Goal: Use online tool/utility

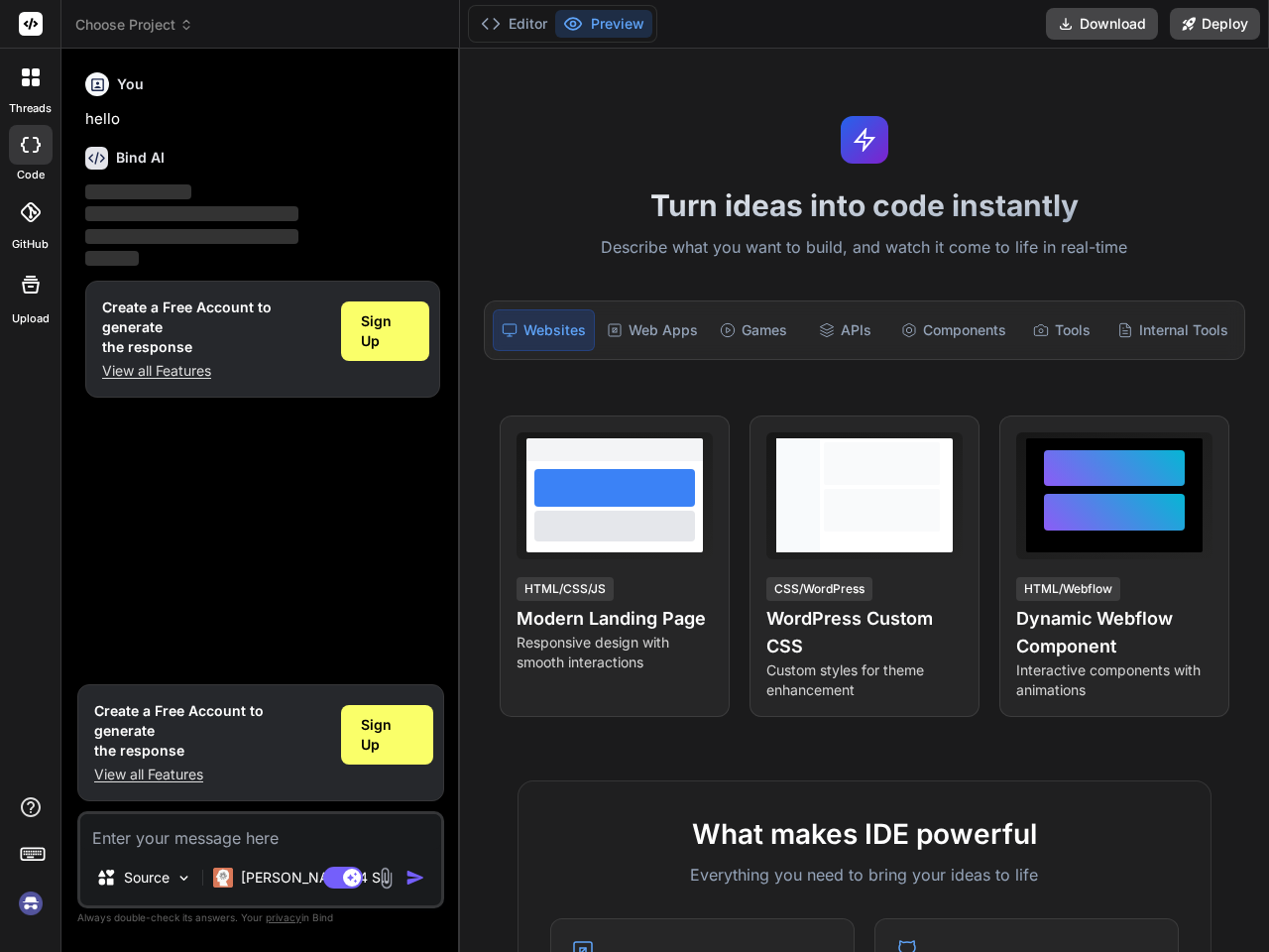
type textarea "x"
click at [30, 82] on icon at bounding box center [31, 78] width 18 height 18
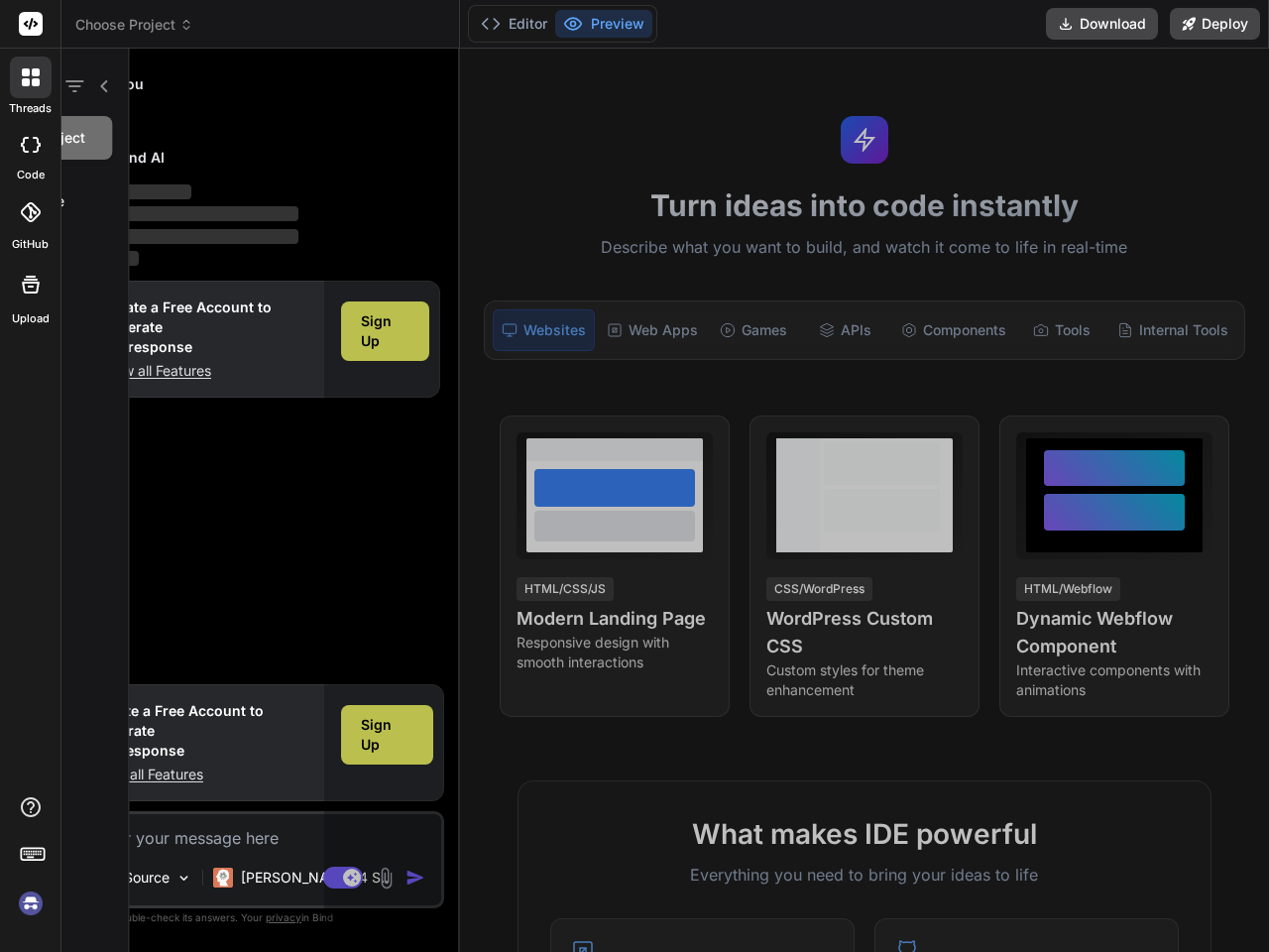
click at [30, 150] on icon at bounding box center [31, 145] width 20 height 16
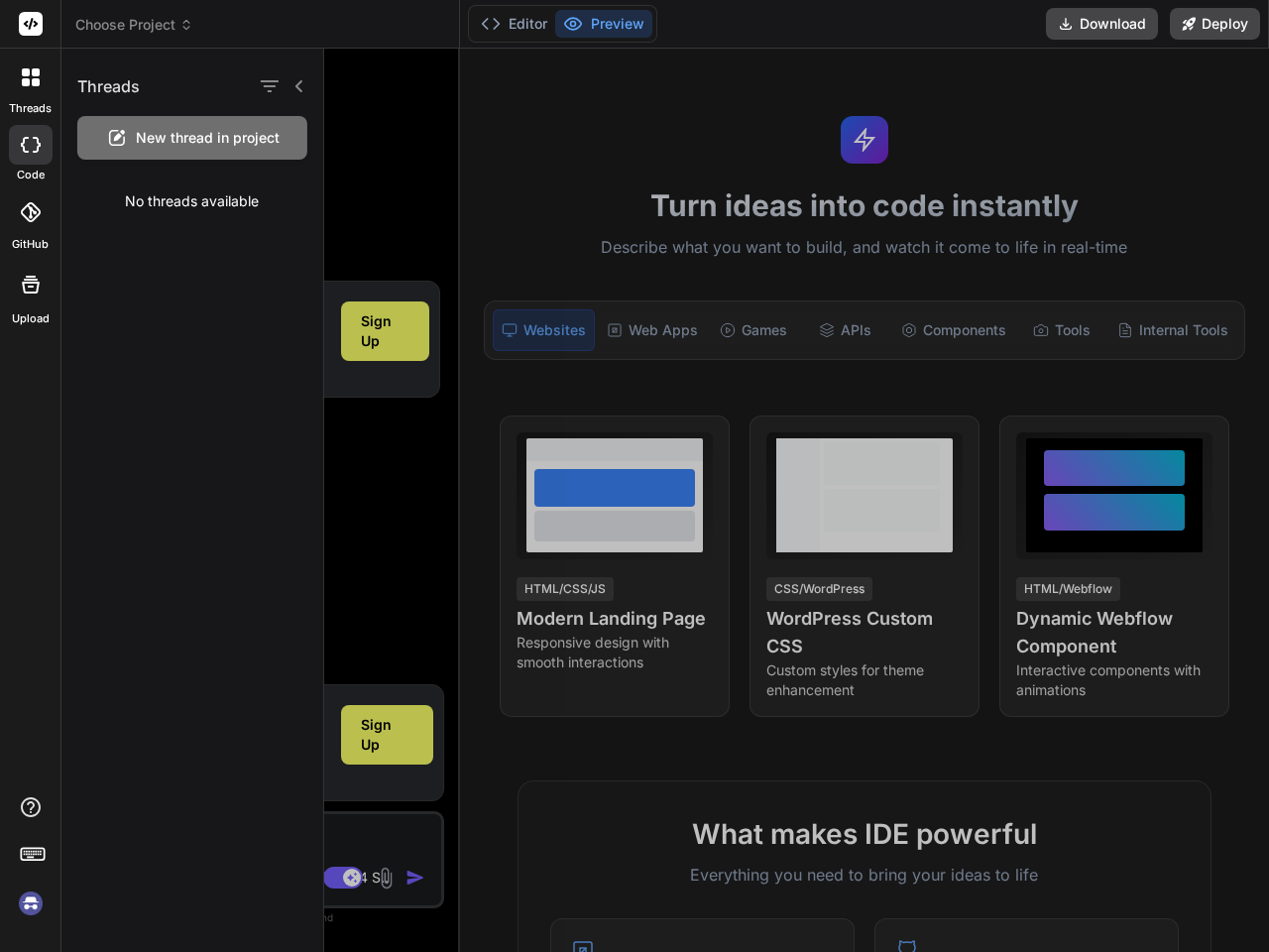
click at [30, 218] on icon at bounding box center [30, 213] width 20 height 20
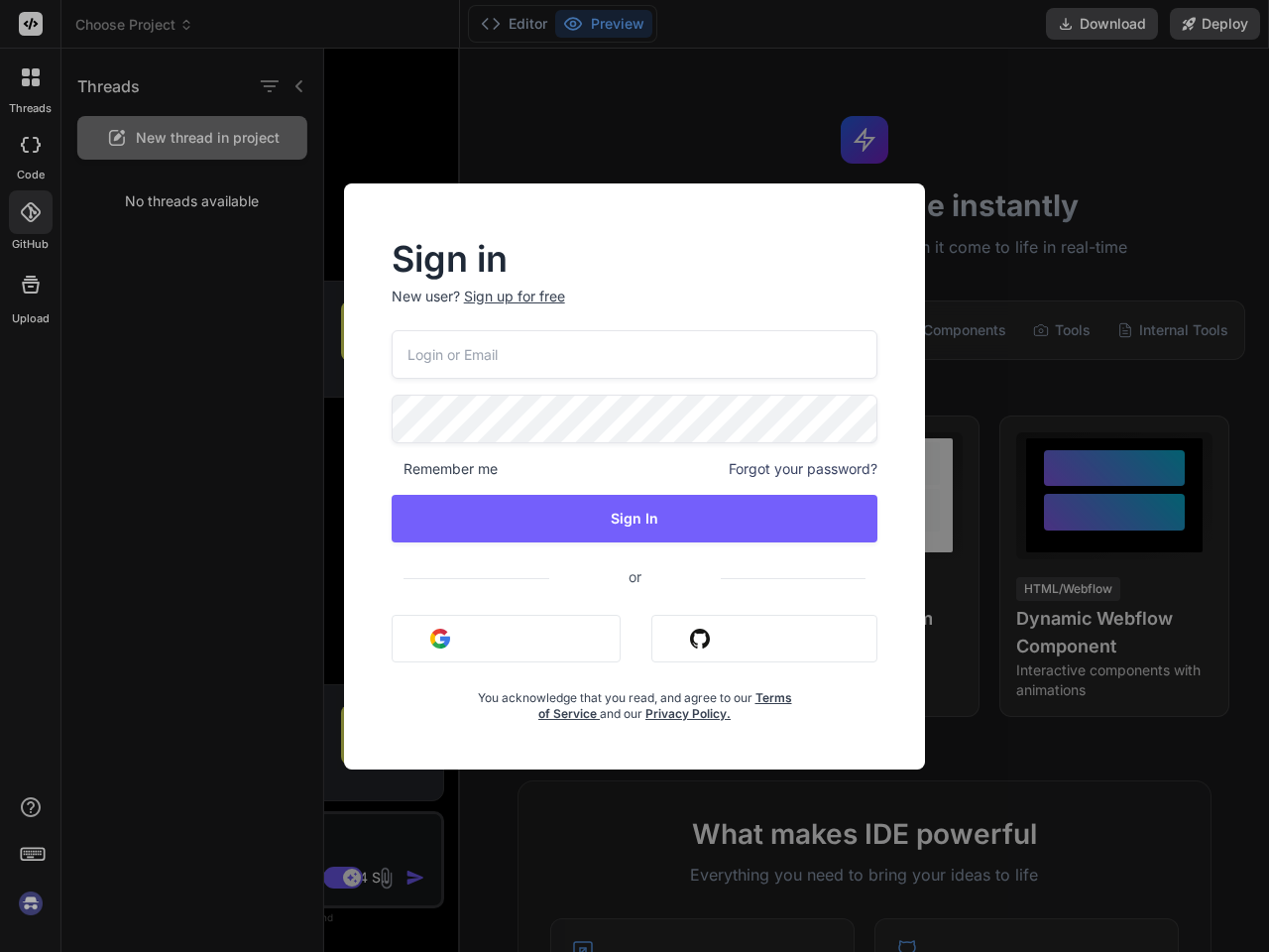
click at [30, 289] on div "Sign in New user? Sign up for free Remember me Forgot your password? Sign In or…" at bounding box center [634, 476] width 1269 height 952
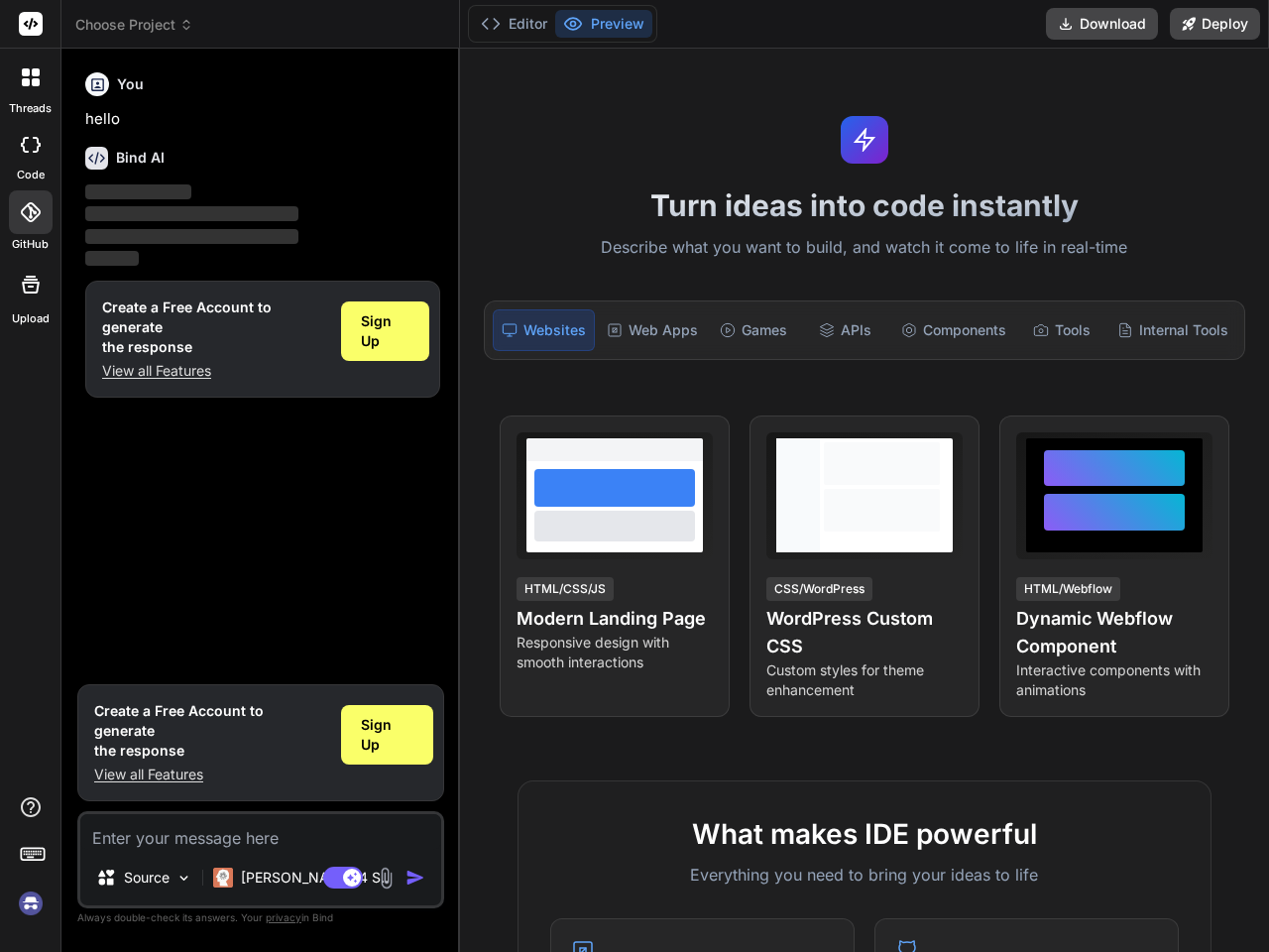
click at [31, 853] on icon at bounding box center [33, 853] width 28 height 28
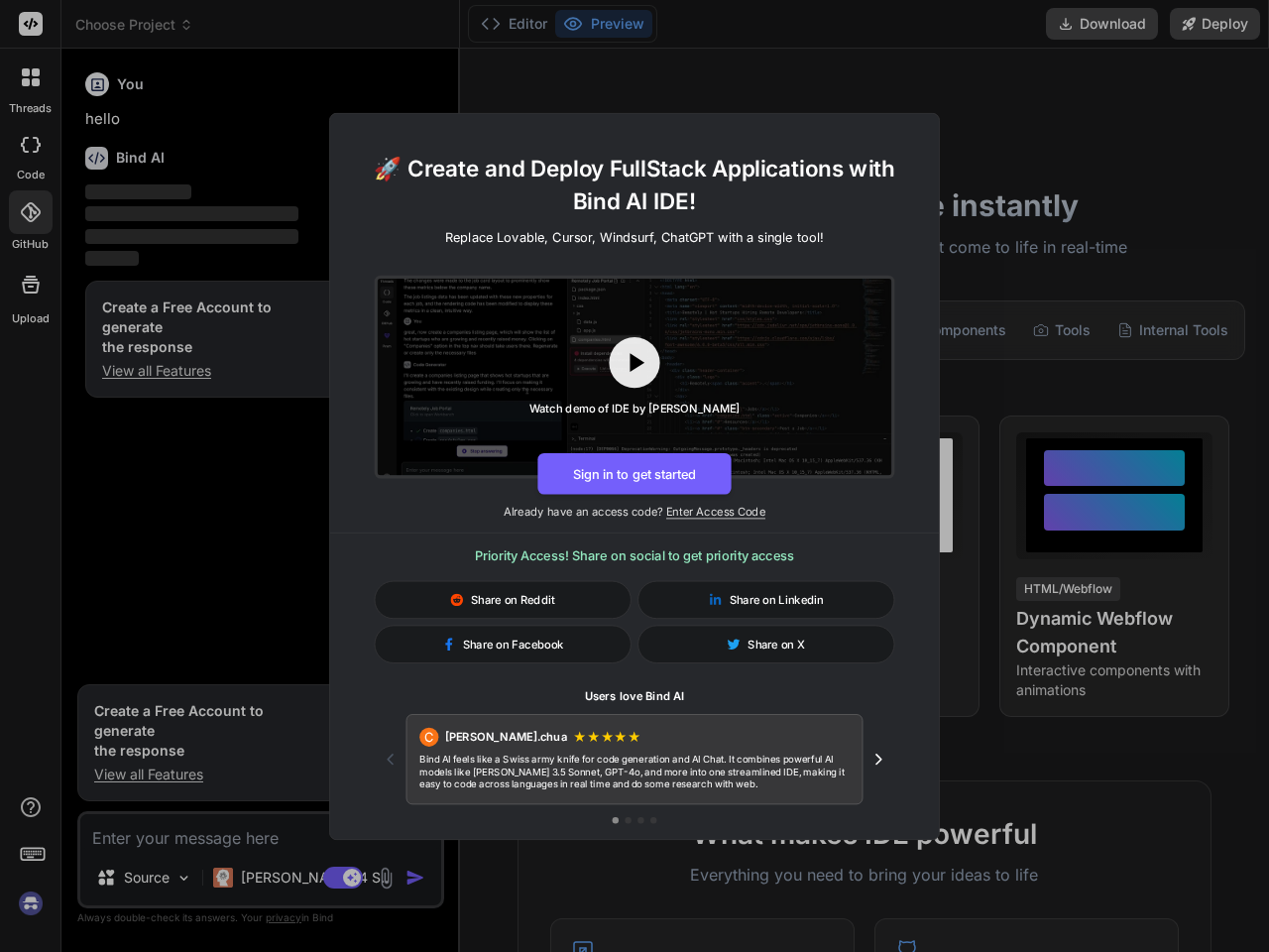
click at [31, 903] on div "🚀 Create and Deploy FullStack Applications with Bind AI IDE! Replace Lovable, C…" at bounding box center [634, 476] width 1269 height 952
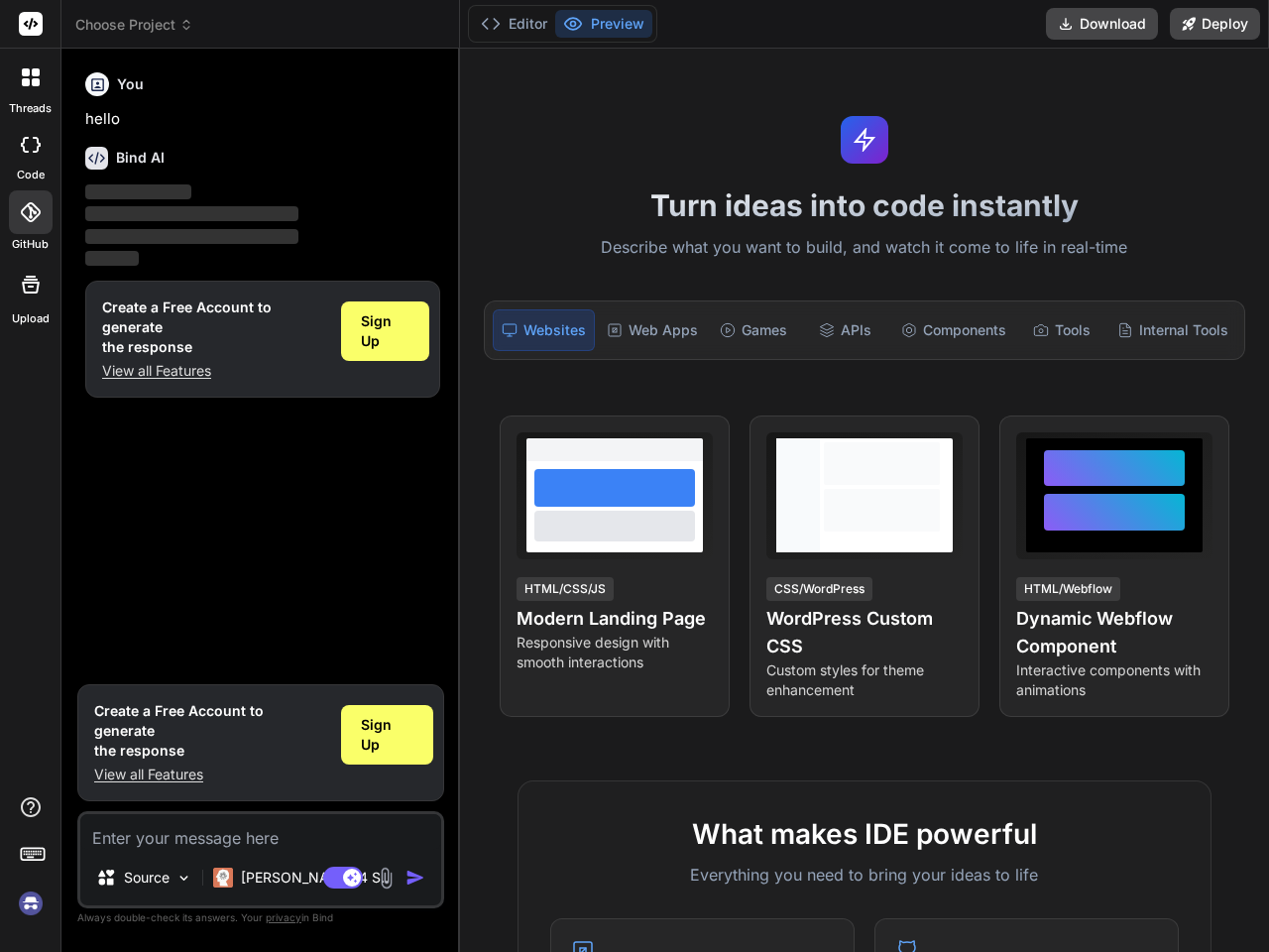
click at [134, 25] on span "Choose Project" at bounding box center [134, 25] width 118 height 20
